Goal: Task Accomplishment & Management: Manage account settings

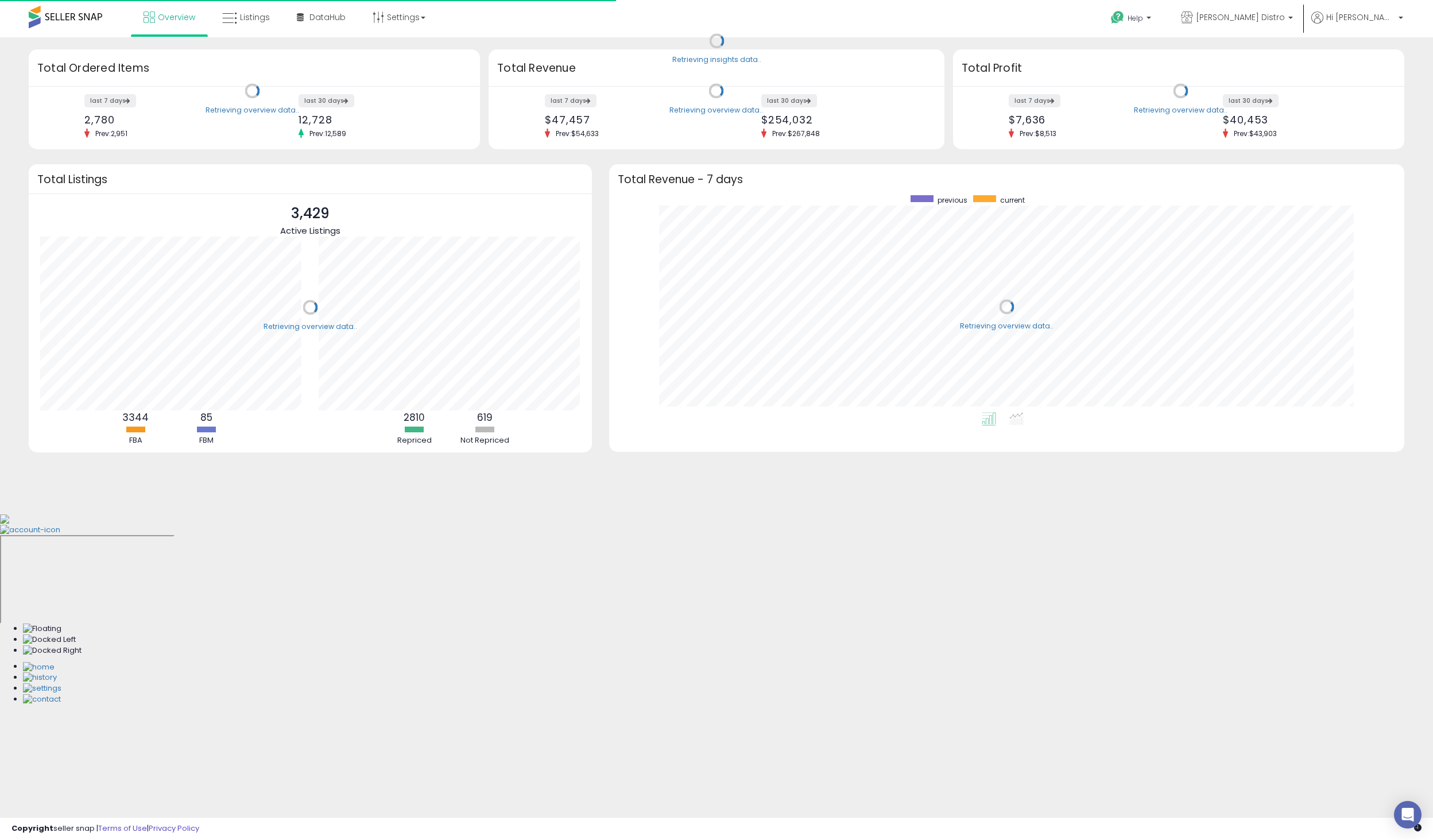
scroll to position [217, 772]
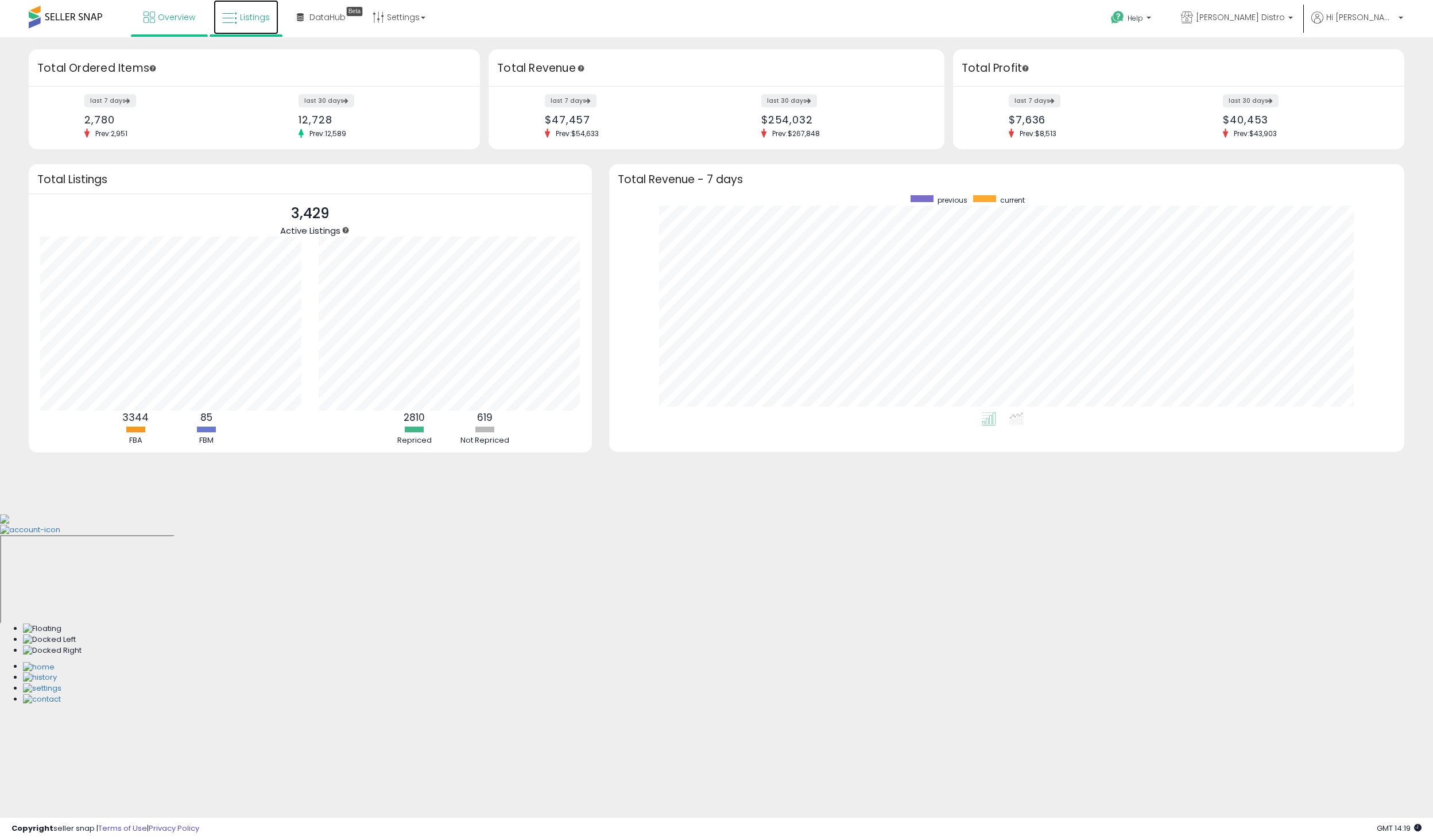
click at [258, 20] on span "Listings" at bounding box center [255, 17] width 30 height 12
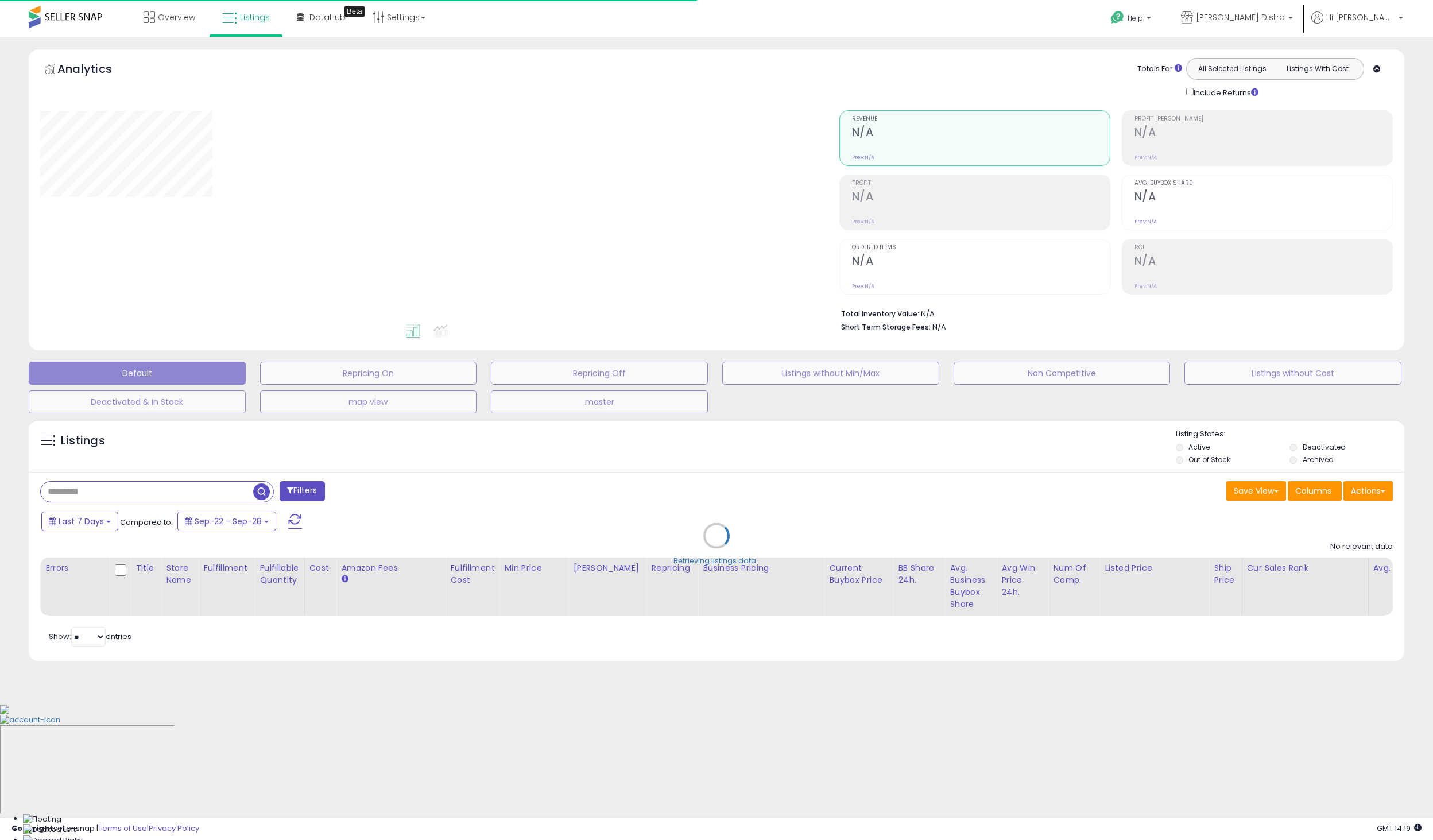
type input "*****"
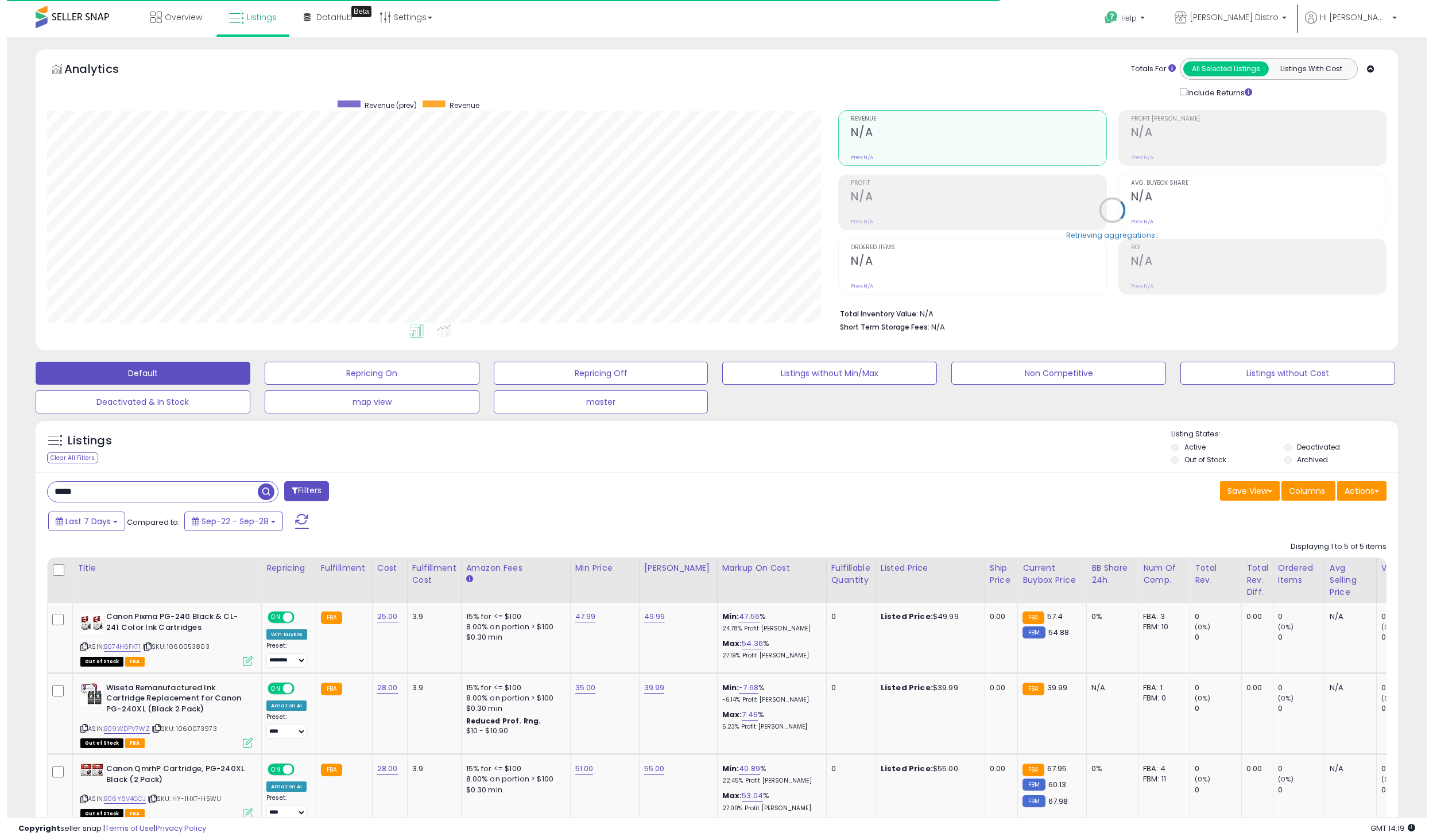
scroll to position [235, 792]
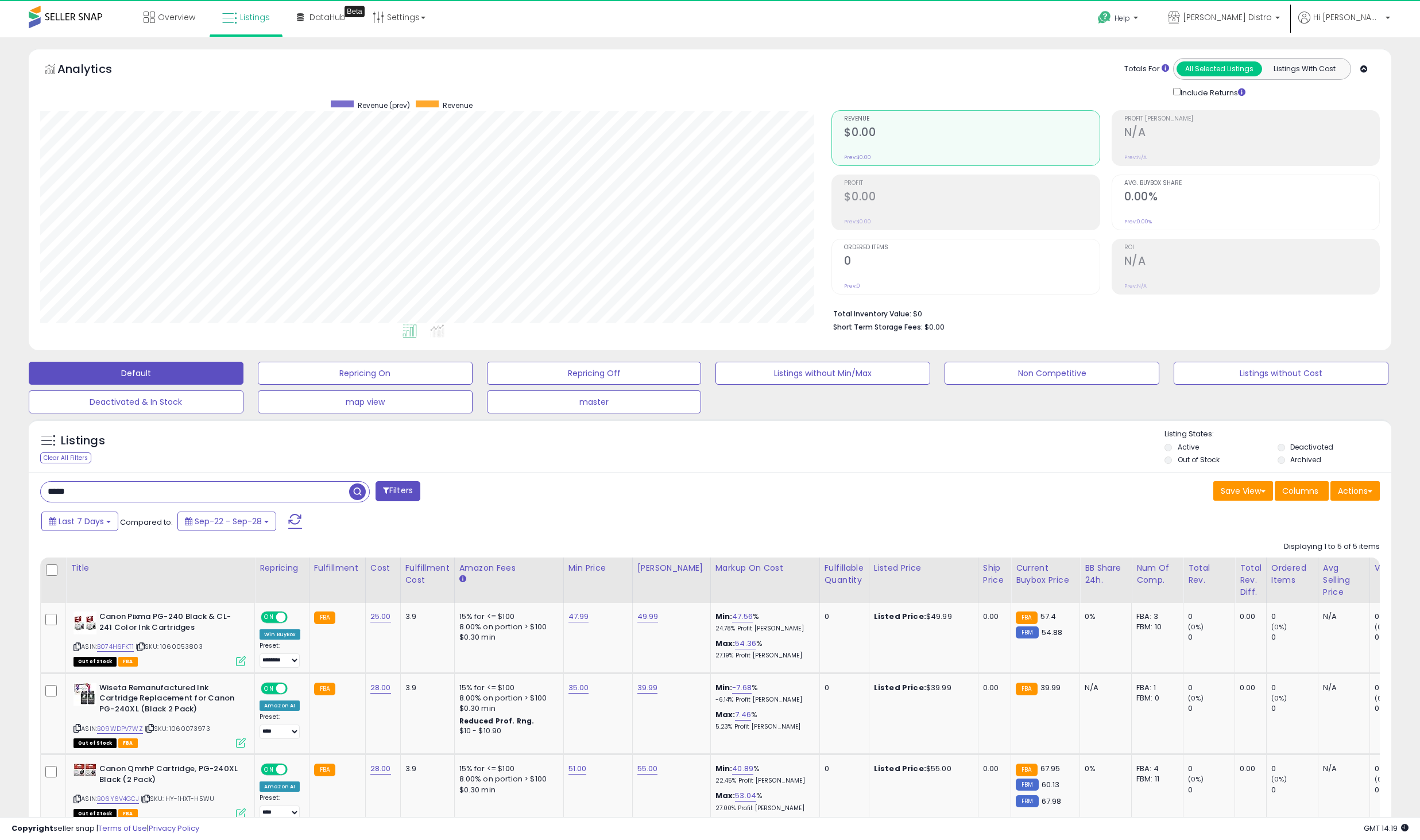
click at [200, 496] on input "*****" at bounding box center [195, 492] width 308 height 20
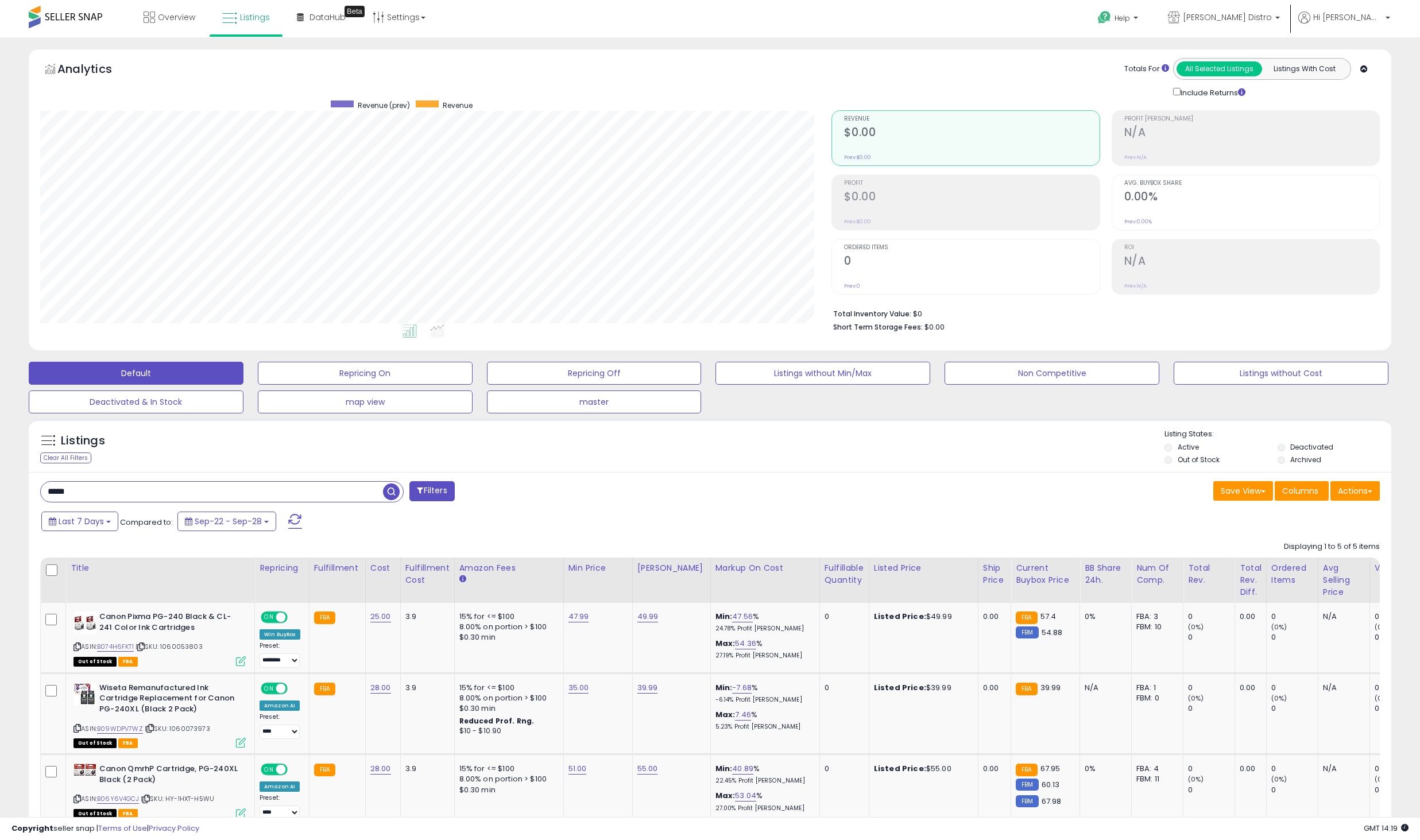
click at [200, 496] on input "*****" at bounding box center [211, 492] width 342 height 20
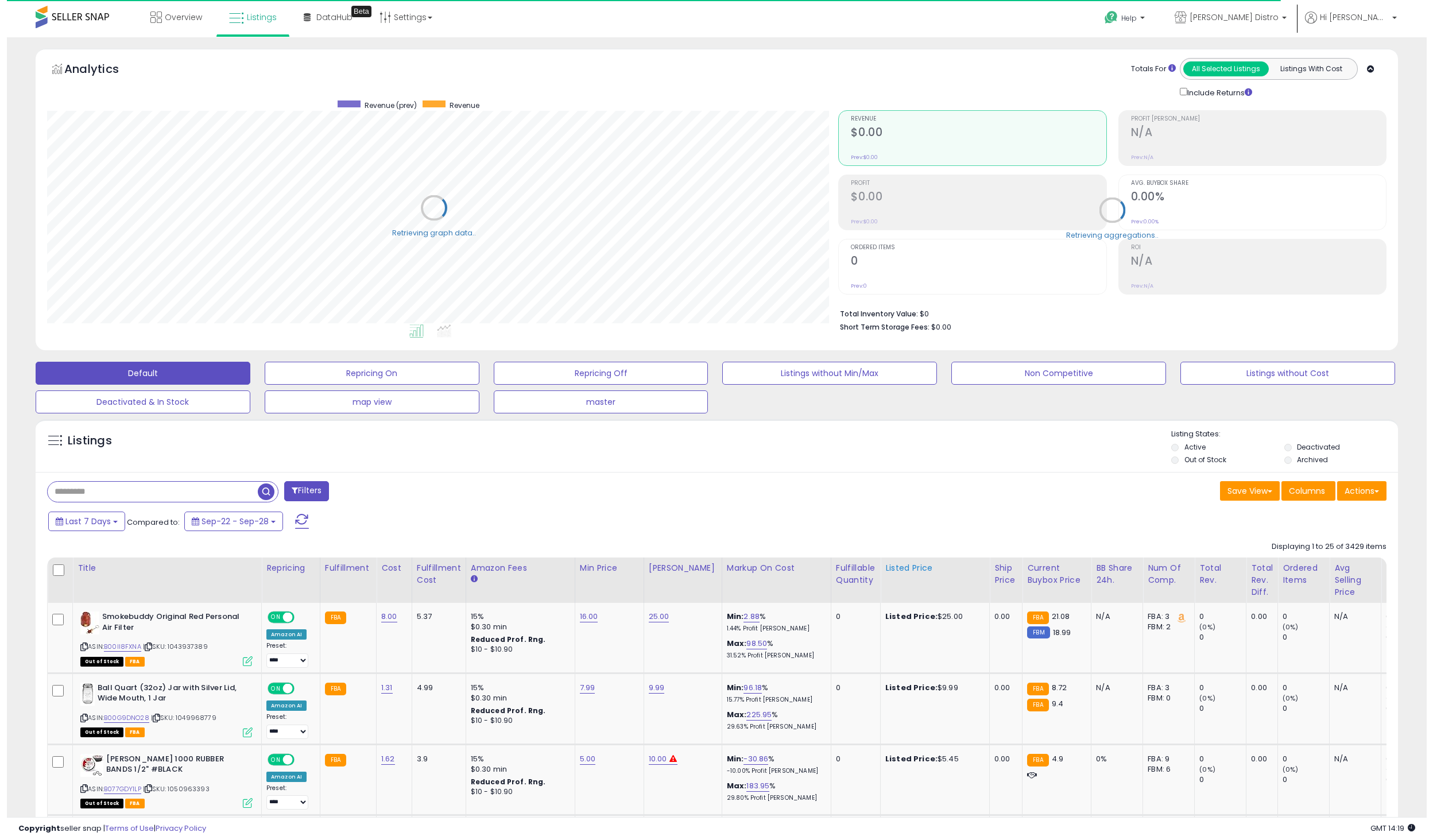
scroll to position [573950, 573447]
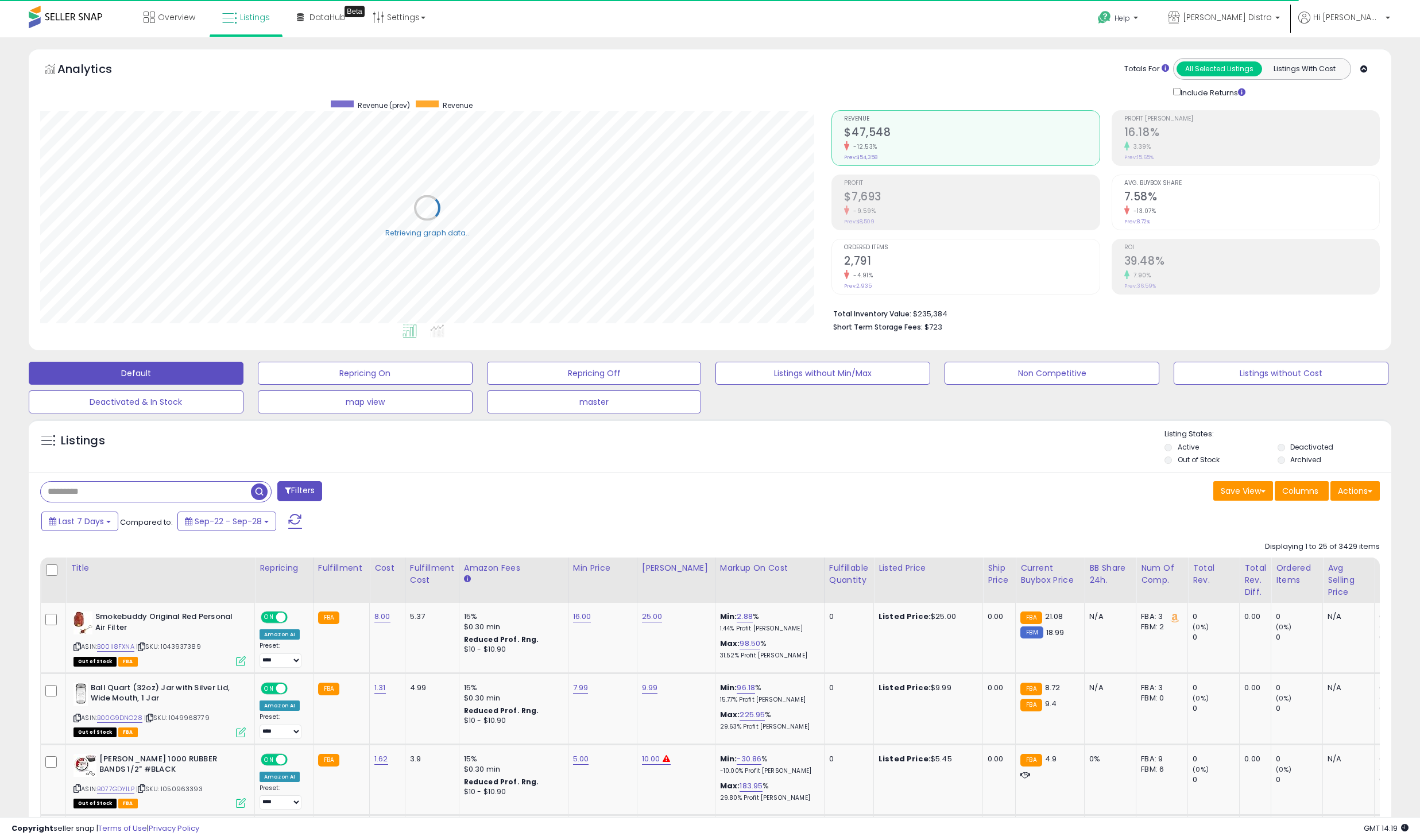
drag, startPoint x: 827, startPoint y: 571, endPoint x: 920, endPoint y: 612, distance: 101.6
click at [829, 571] on div "Fulfillable Quantity" at bounding box center [849, 574] width 39 height 24
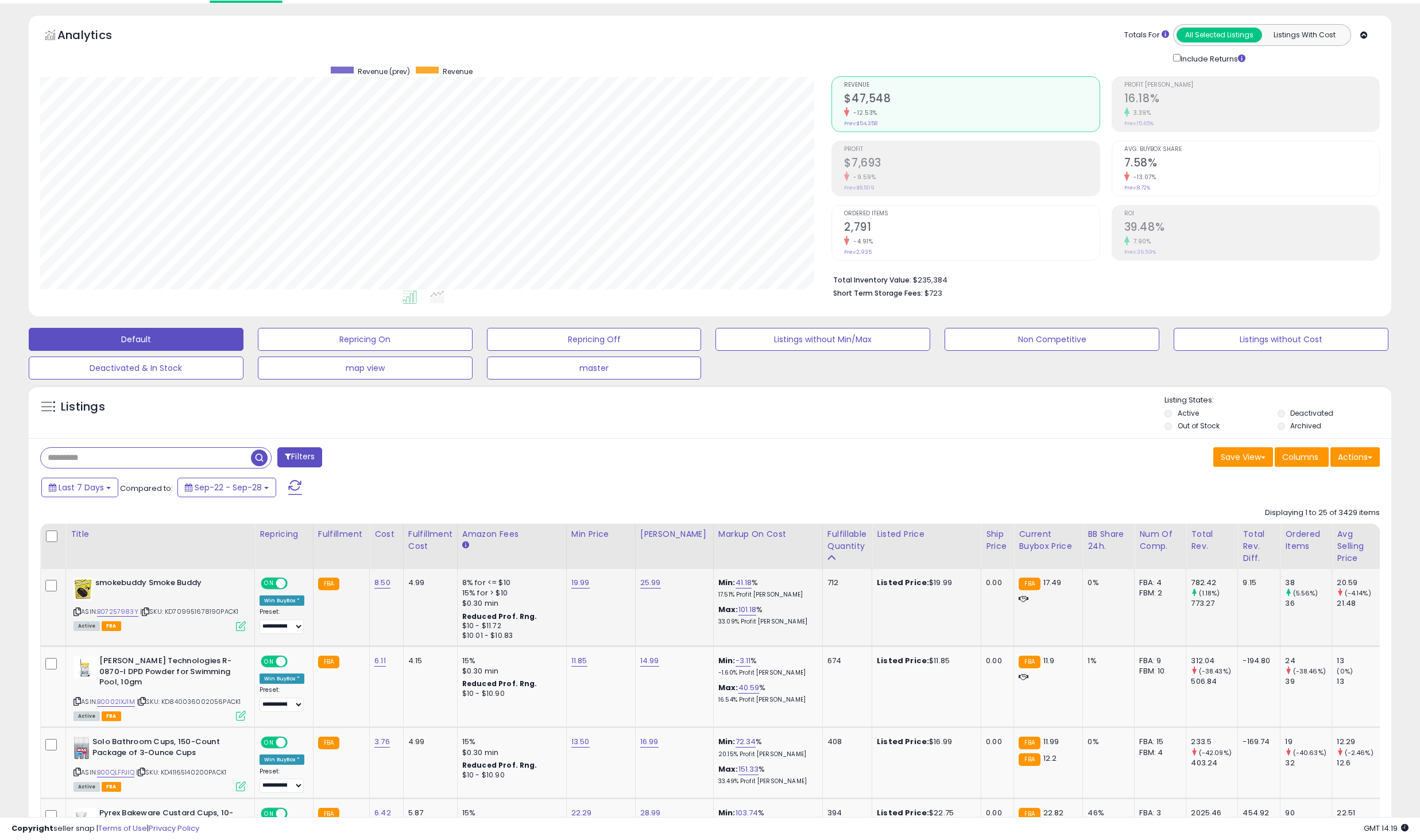
scroll to position [86, 0]
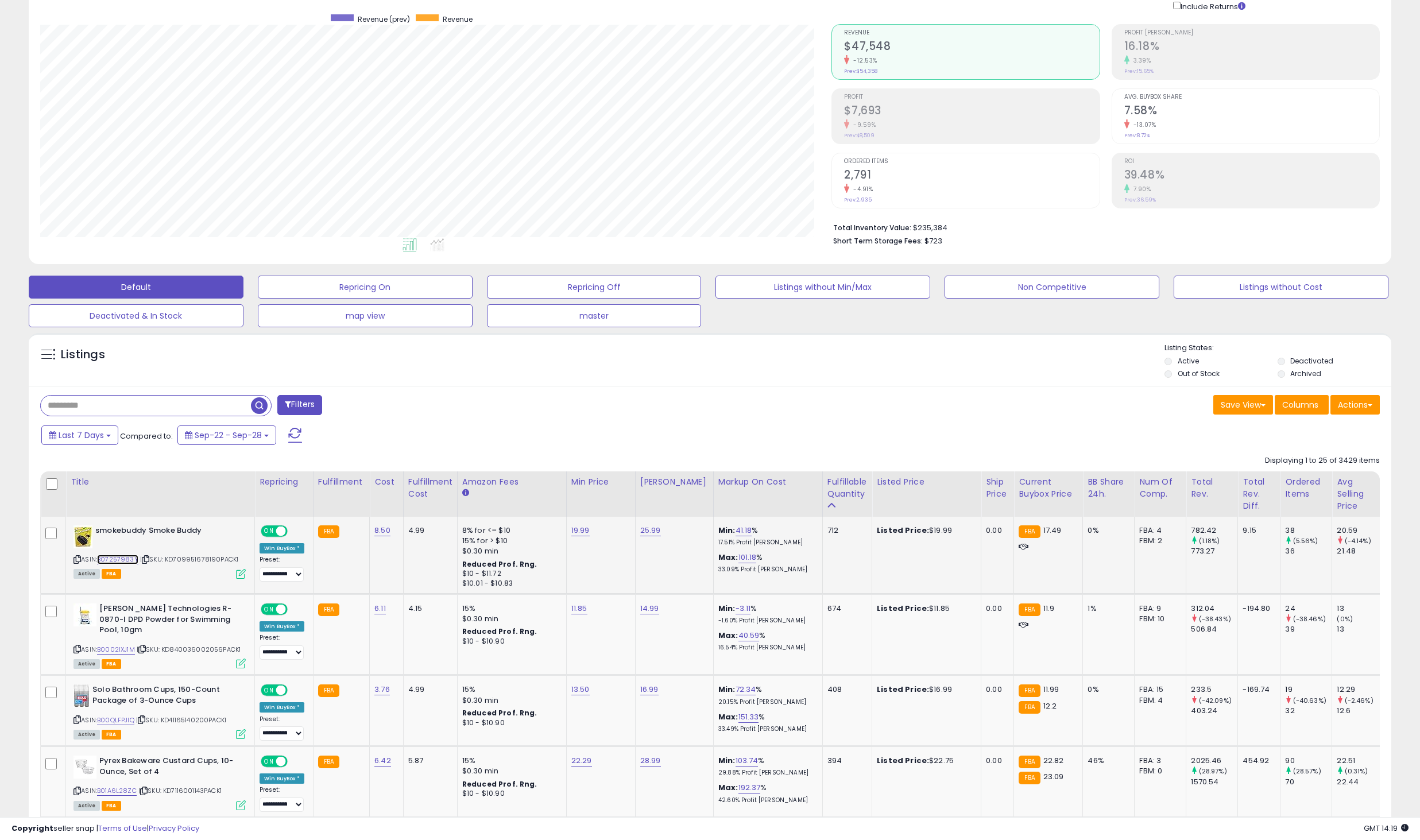
click at [131, 563] on link "B07257983Y" at bounding box center [117, 560] width 41 height 10
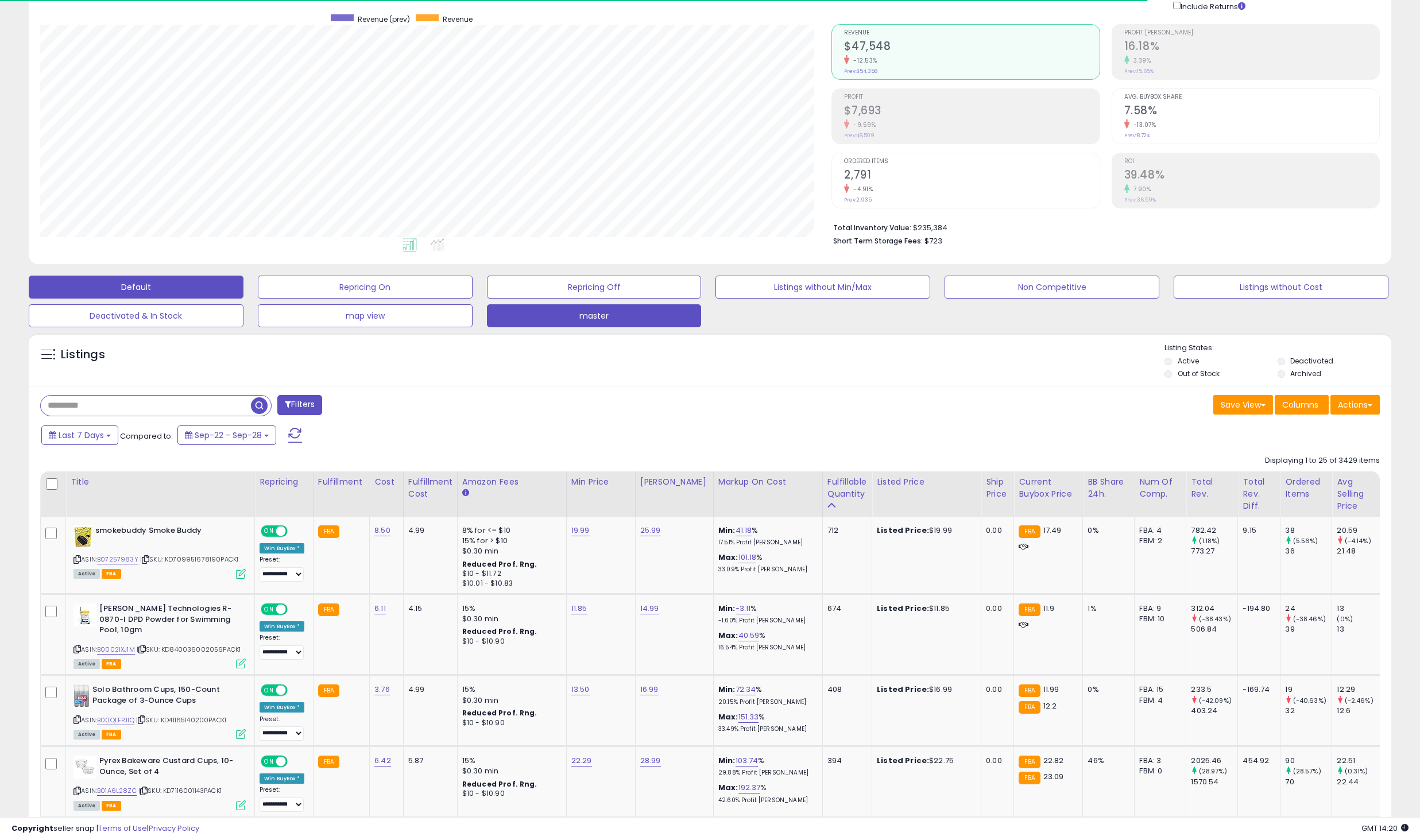
click at [613, 308] on button "master" at bounding box center [594, 316] width 214 height 23
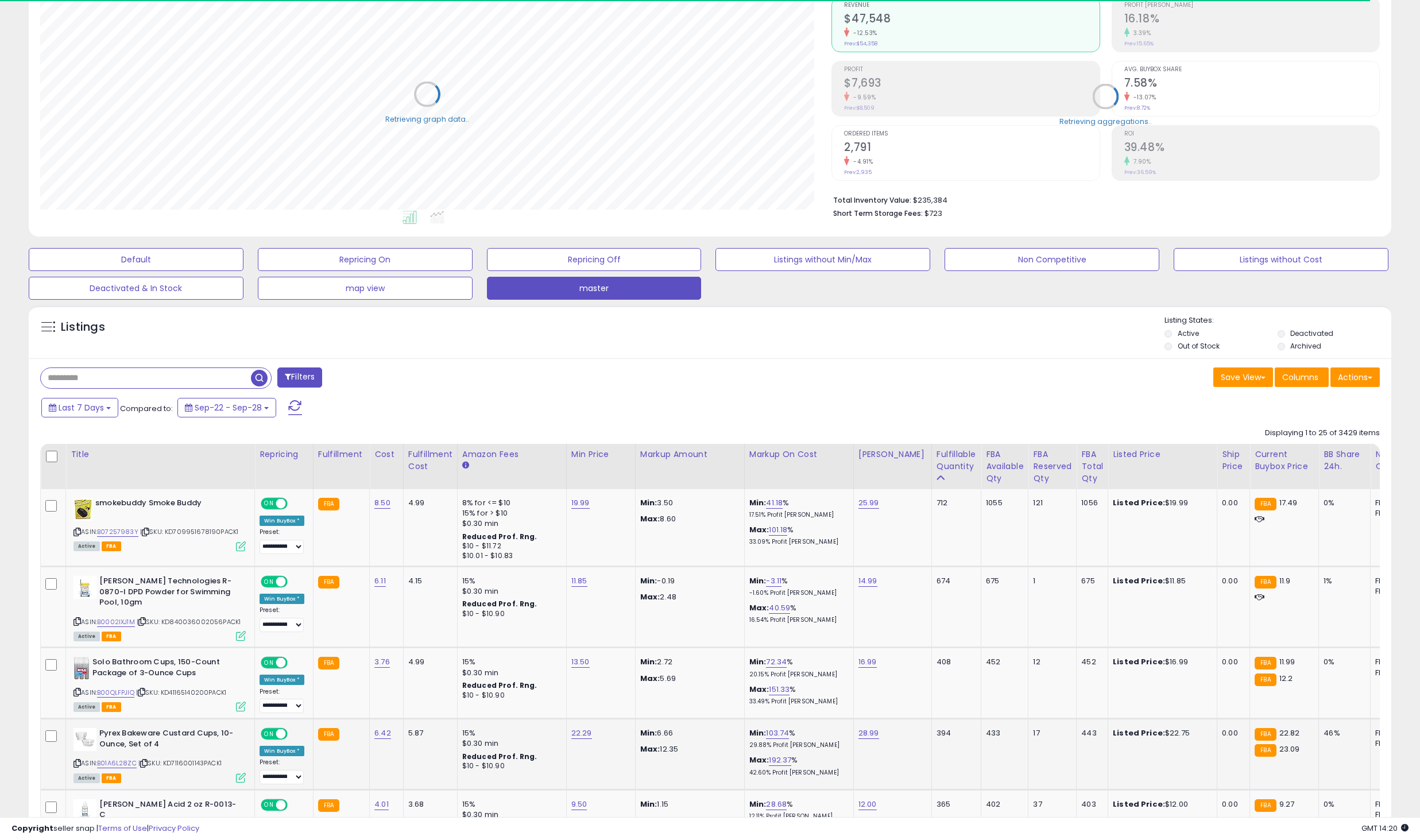
scroll to position [173, 0]
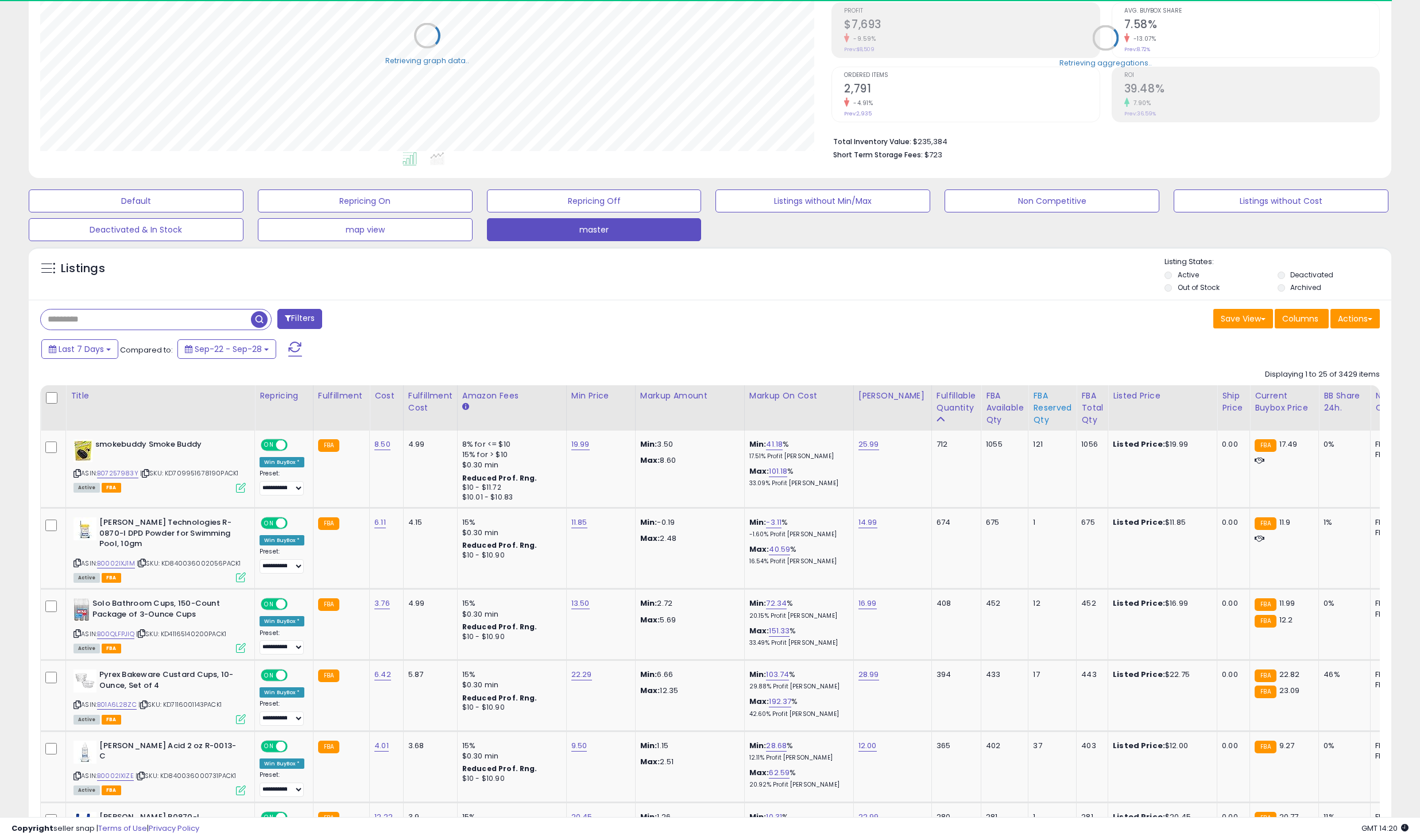
click at [1037, 408] on div "FBA Reserved Qty" at bounding box center [1052, 408] width 38 height 36
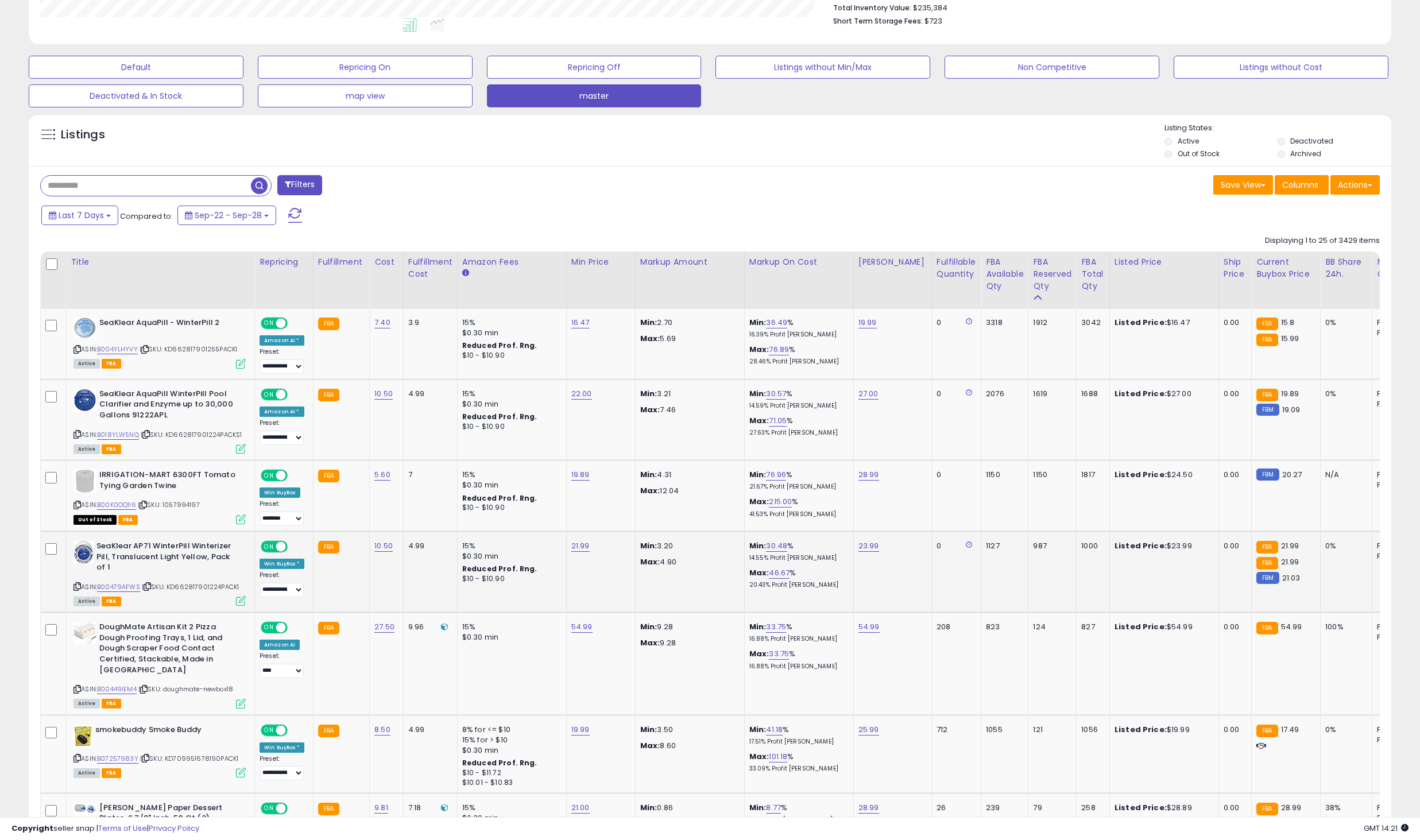
scroll to position [345, 0]
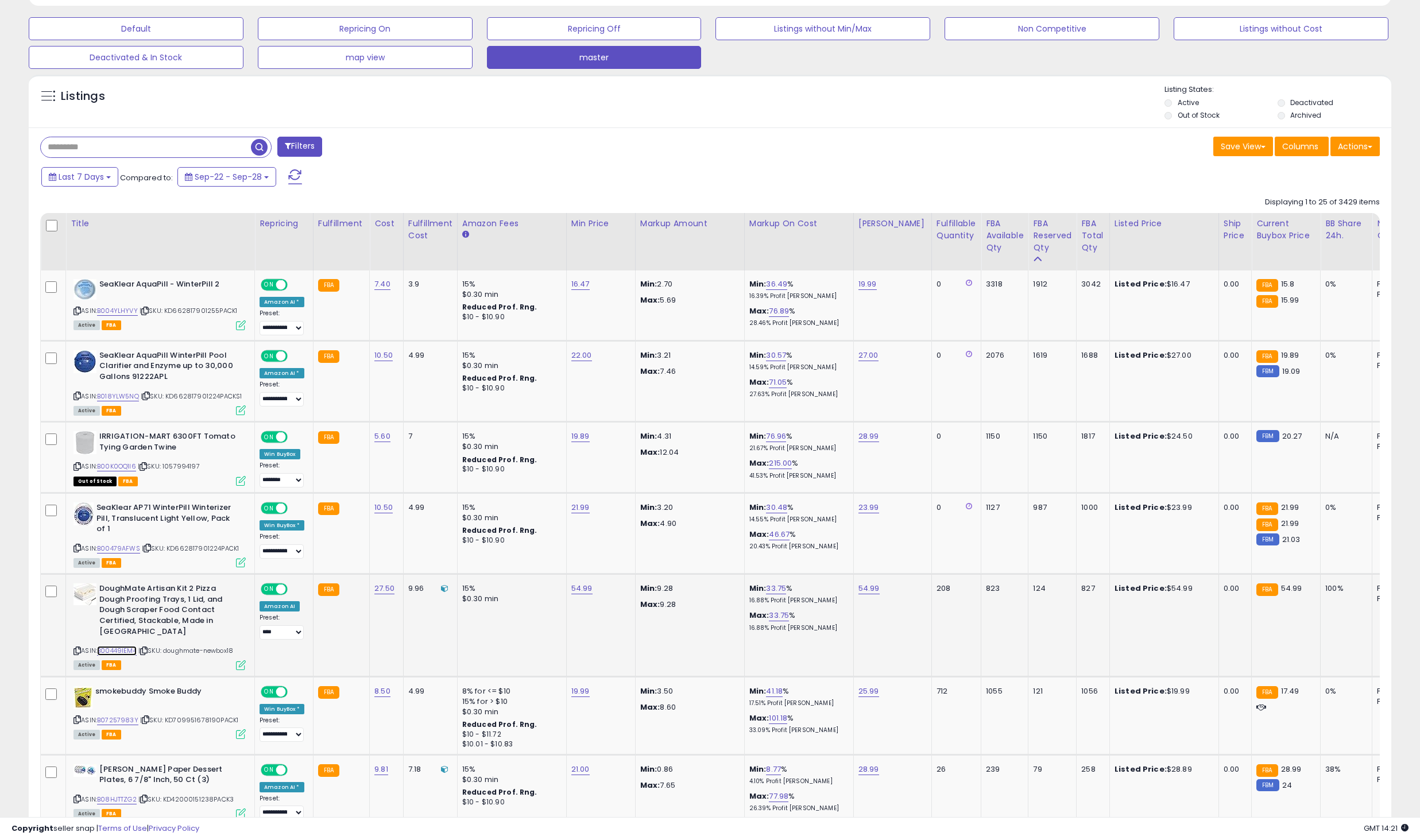
click at [131, 646] on link "B00449IEM4" at bounding box center [116, 651] width 39 height 10
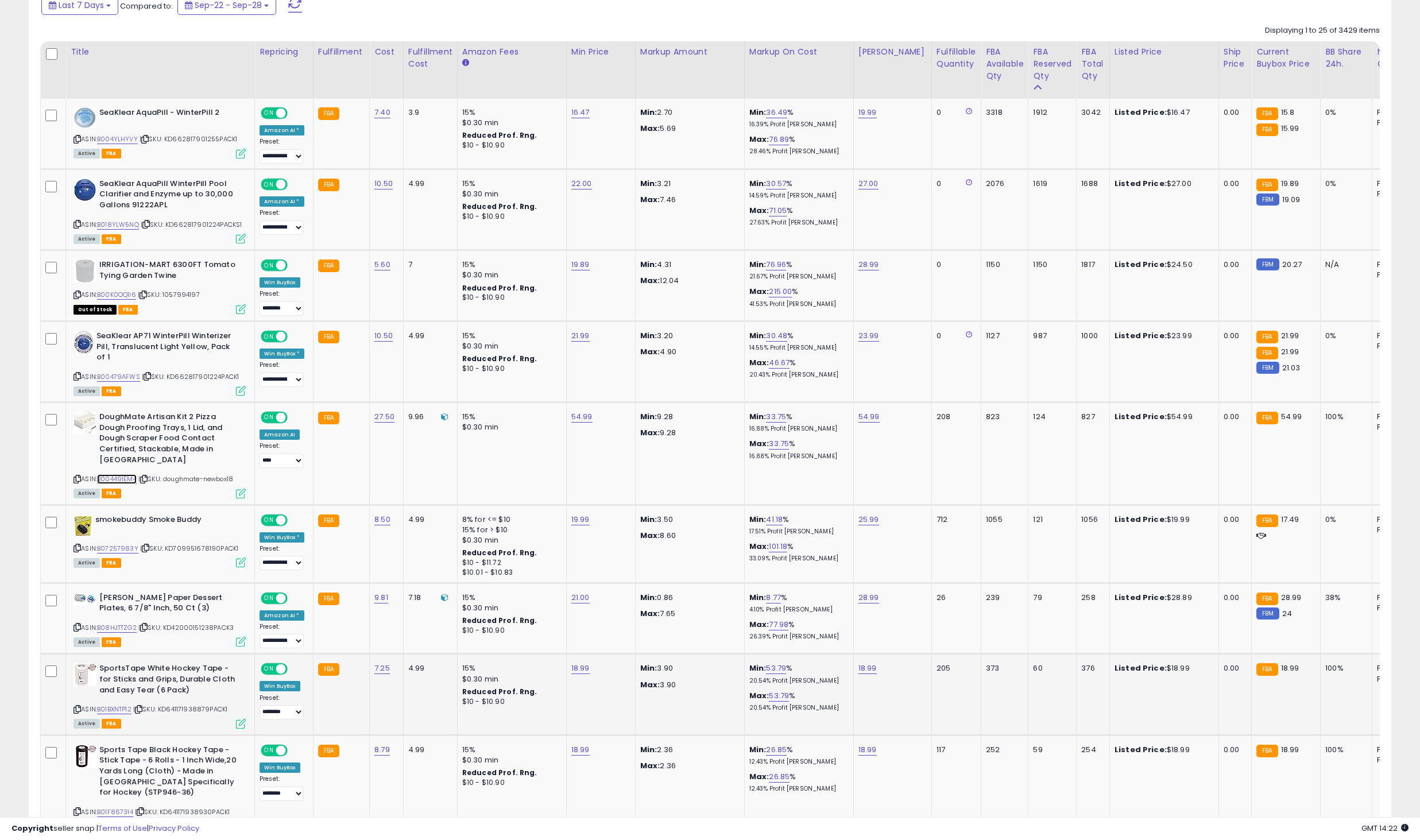
scroll to position [517, 0]
click at [126, 622] on link "B08HJTTZG2" at bounding box center [116, 627] width 39 height 10
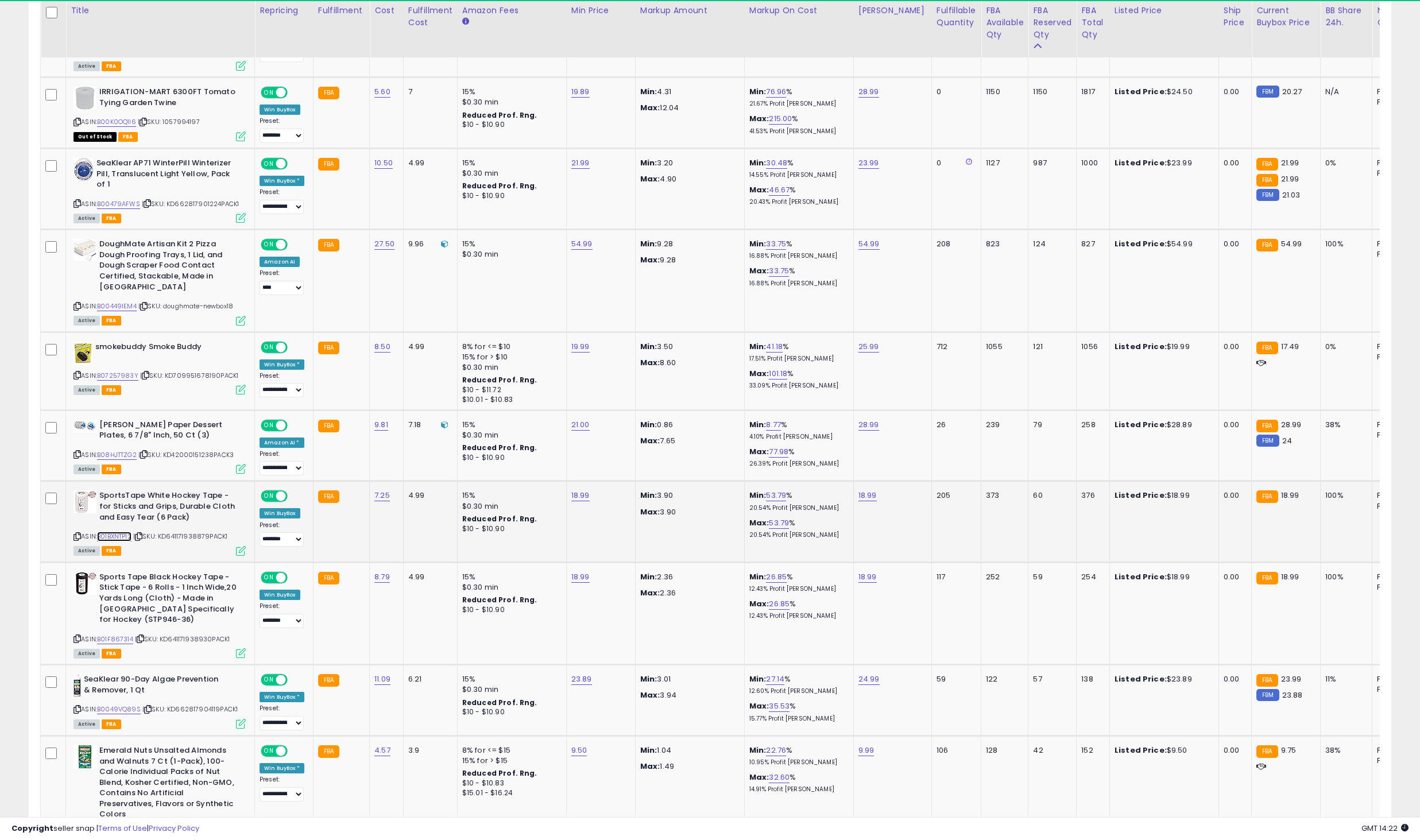
click at [129, 532] on link "B01BXNTP12" at bounding box center [114, 537] width 35 height 10
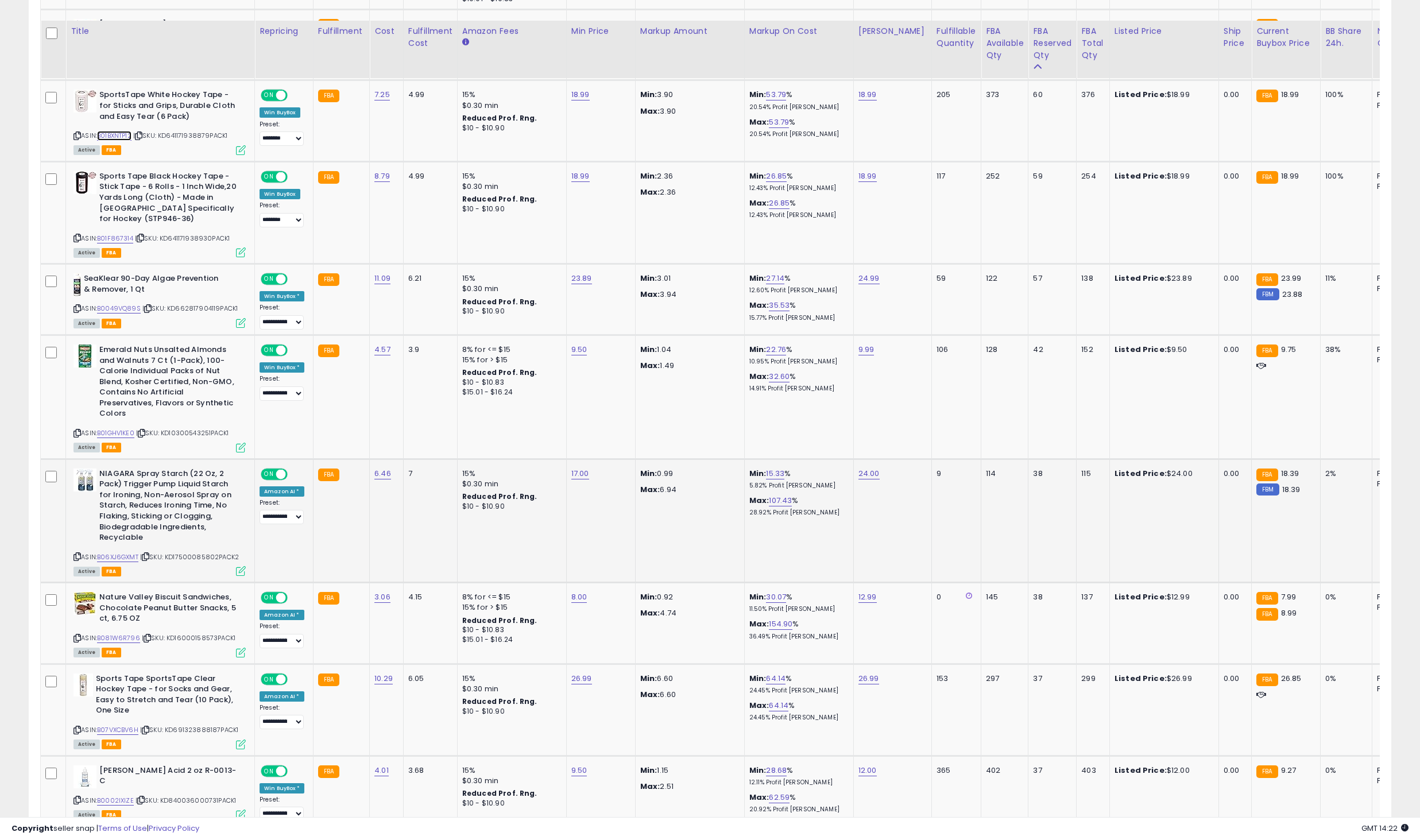
scroll to position [1120, 0]
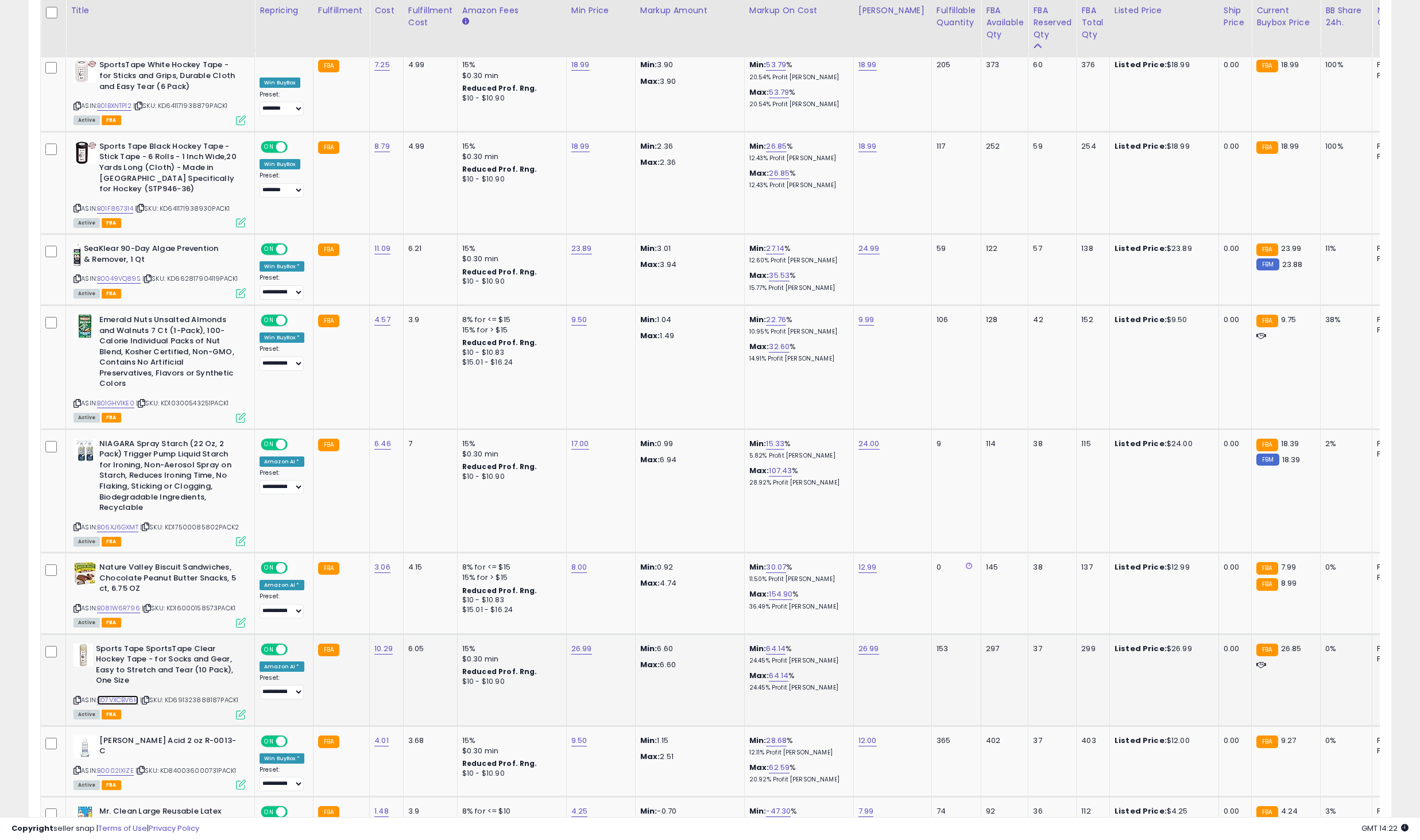
click at [123, 695] on link "B07VXCBV6H" at bounding box center [117, 700] width 41 height 10
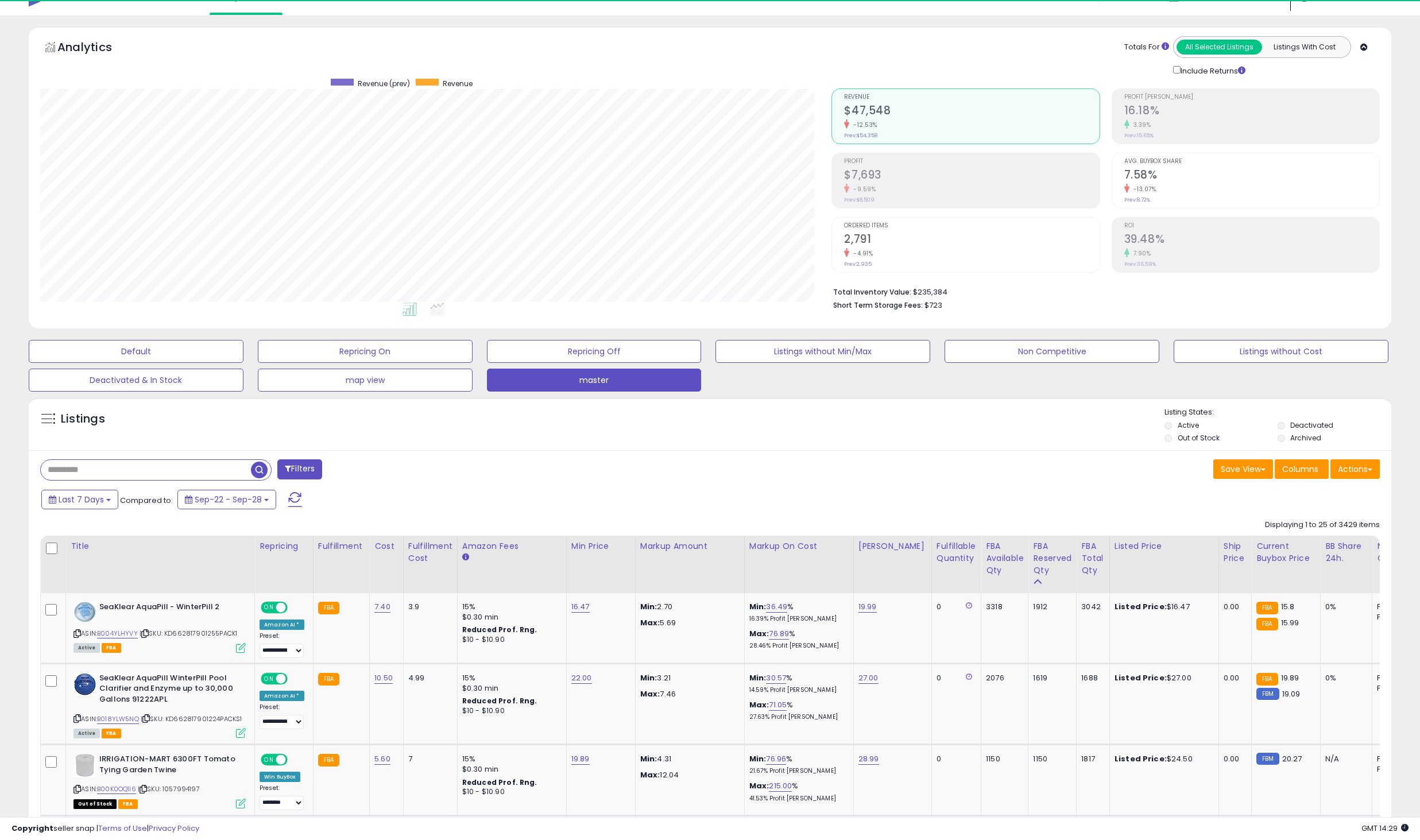
scroll to position [0, 0]
